Goal: Use online tool/utility

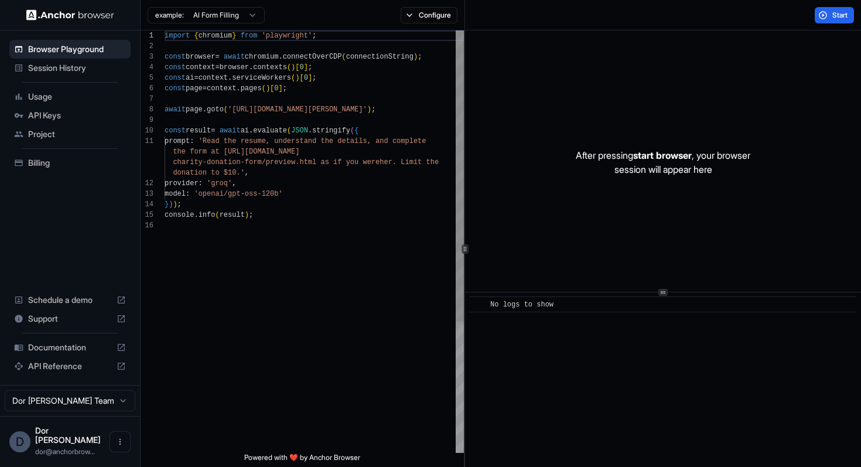
scroll to position [74, 0]
drag, startPoint x: 235, startPoint y: 108, endPoint x: 401, endPoint y: 107, distance: 165.7
click at [401, 107] on div "import { chromium } from 'playwright' ; const browser = await chromium . connec…" at bounding box center [314, 336] width 299 height 612
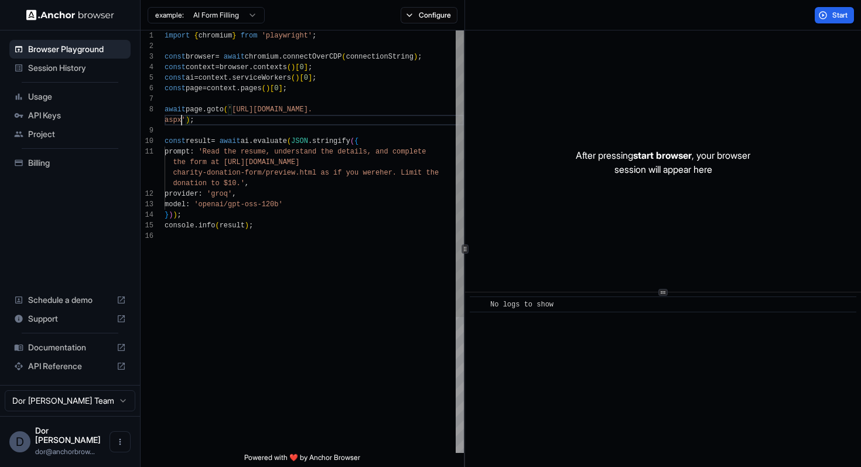
scroll to position [95, 0]
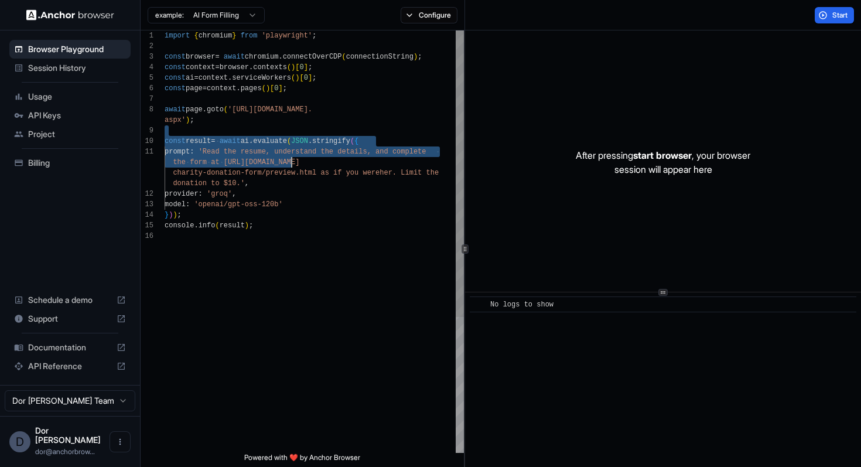
drag, startPoint x: 289, startPoint y: 135, endPoint x: 289, endPoint y: 349, distance: 214.3
click at [289, 349] on div "import { chromium } from 'playwright' ; const browser = await chromium . connec…" at bounding box center [314, 341] width 299 height 622
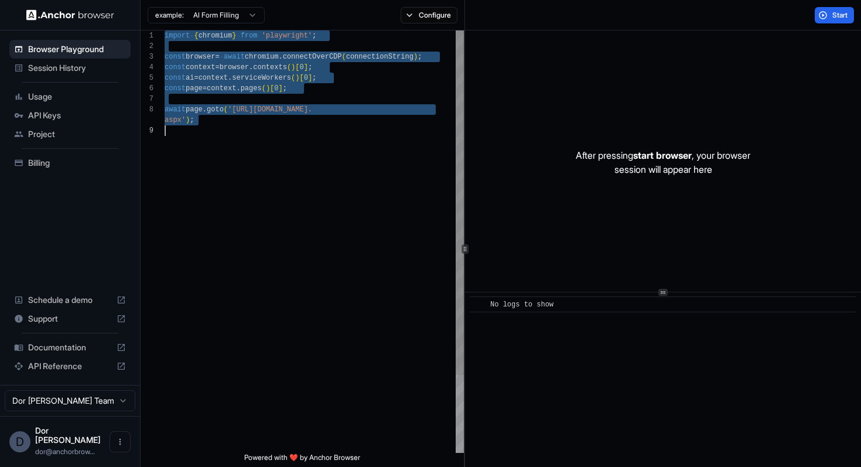
scroll to position [0, 0]
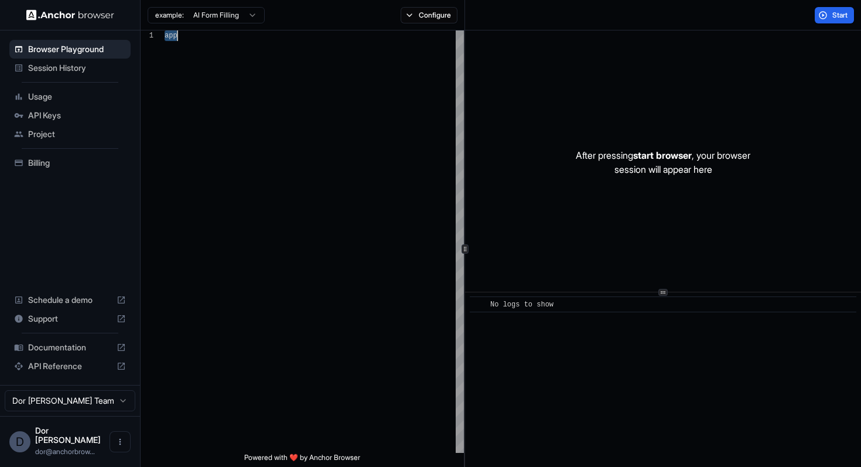
type textarea "***"
